Goal: Information Seeking & Learning: Understand process/instructions

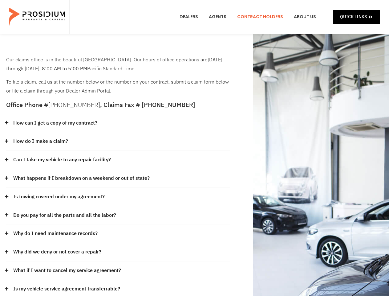
click at [194, 148] on div "How do I make a claim?" at bounding box center [118, 141] width 224 height 18
click at [118, 123] on div "How can I get a copy of my contract?" at bounding box center [118, 123] width 224 height 18
click at [55, 123] on link "How can I get a copy of my contract?" at bounding box center [55, 123] width 84 height 9
click at [118, 141] on div "How do I make a claim?" at bounding box center [118, 141] width 224 height 18
click at [40, 141] on link "How do I make a claim?" at bounding box center [40, 141] width 55 height 9
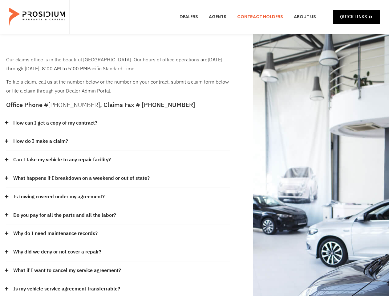
click at [118, 160] on div "Can I take my vehicle to any repair facility?" at bounding box center [118, 160] width 224 height 18
click at [62, 160] on link "Can I take my vehicle to any repair facility?" at bounding box center [62, 159] width 98 height 9
click at [118, 178] on link "What happens if I breakdown on a weekend or out of state?" at bounding box center [81, 178] width 137 height 9
click at [81, 178] on link "What happens if I breakdown on a weekend or out of state?" at bounding box center [81, 178] width 137 height 9
click at [118, 197] on div "Is towing covered under my agreement?" at bounding box center [118, 197] width 224 height 18
